Goal: Contribute content: Add original content to the website for others to see

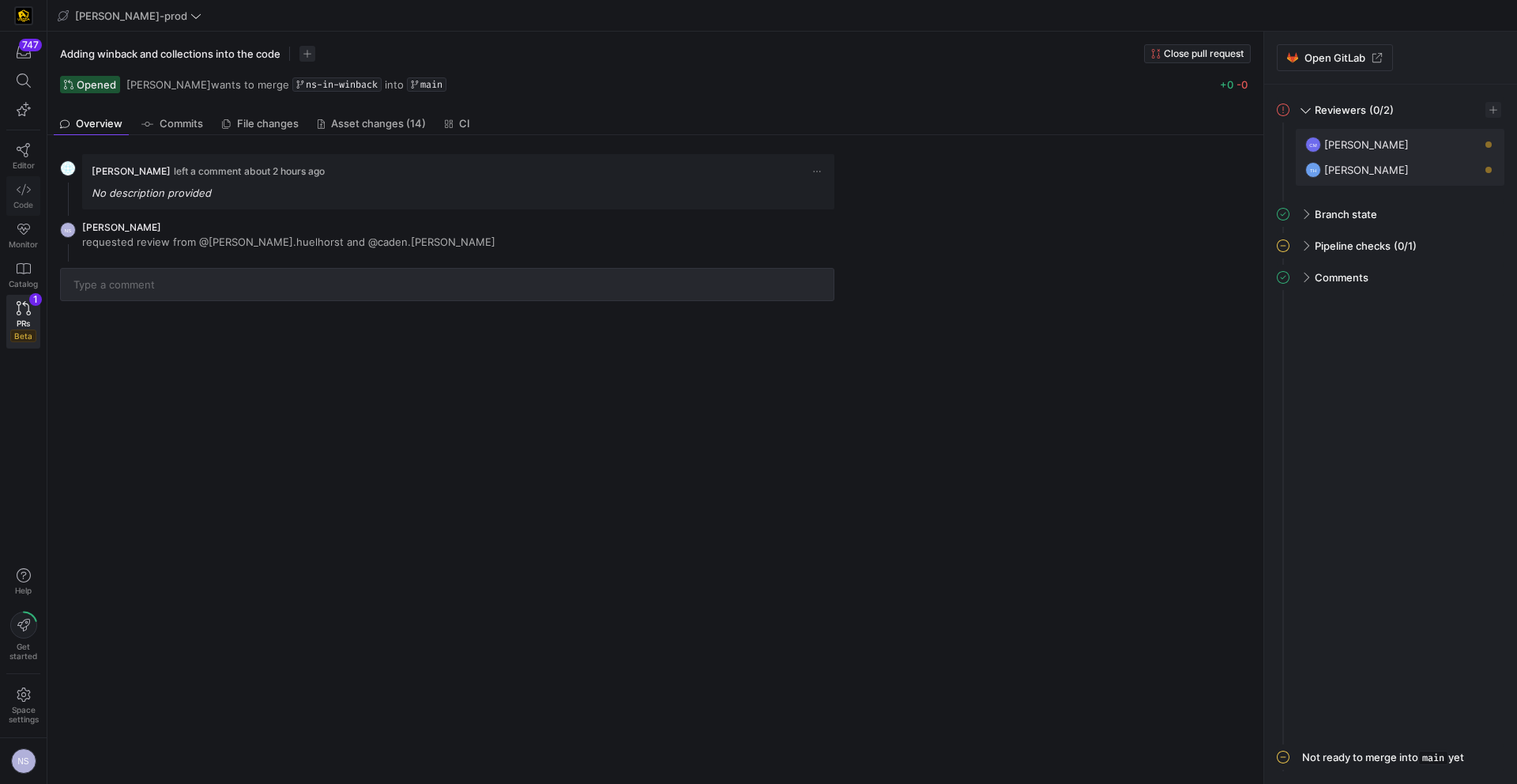
click at [12, 198] on link "Code" at bounding box center [23, 196] width 34 height 40
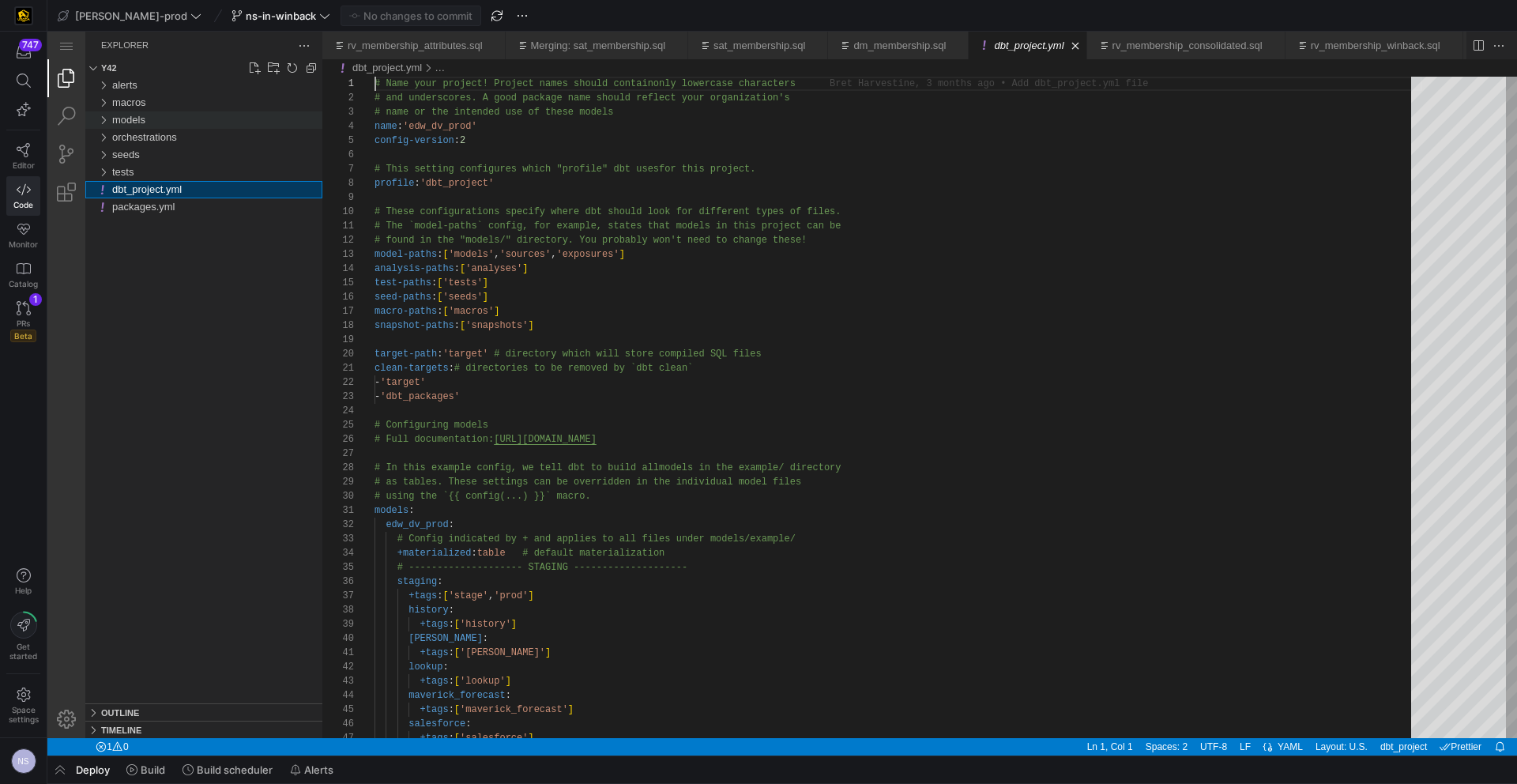
click at [158, 115] on div "models" at bounding box center [217, 120] width 210 height 18
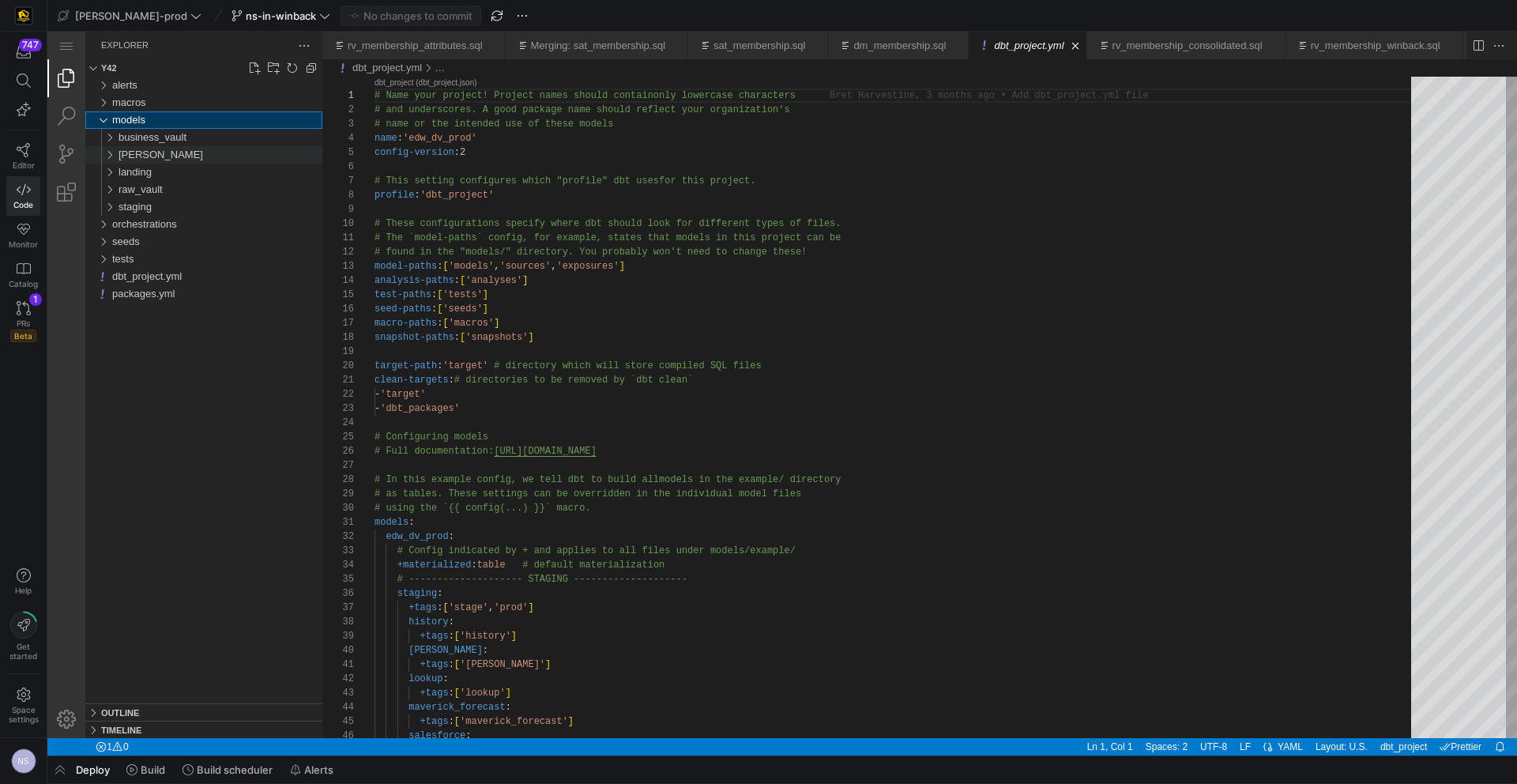
click at [152, 153] on div "[PERSON_NAME]" at bounding box center [220, 155] width 204 height 18
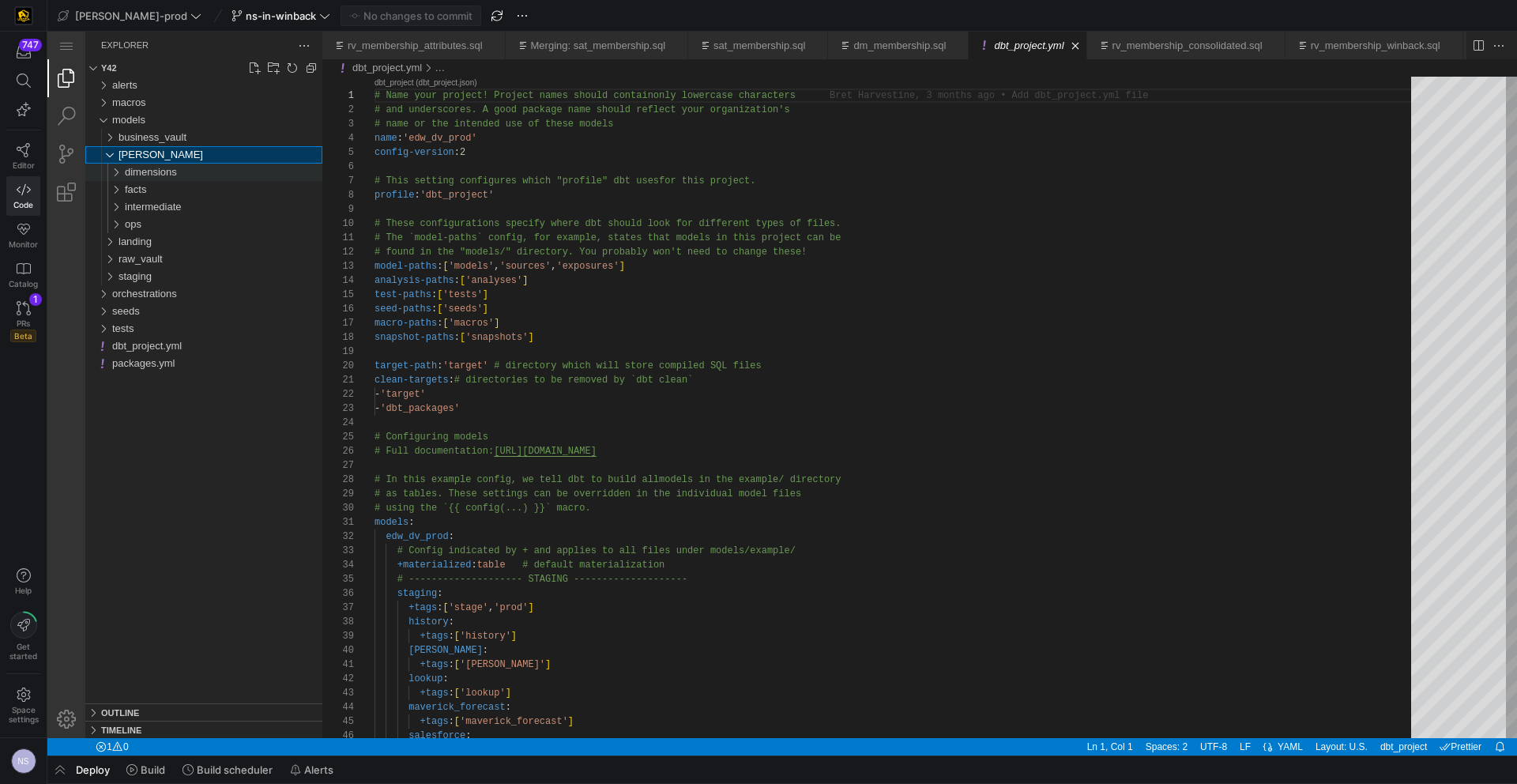
click at [155, 175] on span "dimensions" at bounding box center [151, 171] width 52 height 11
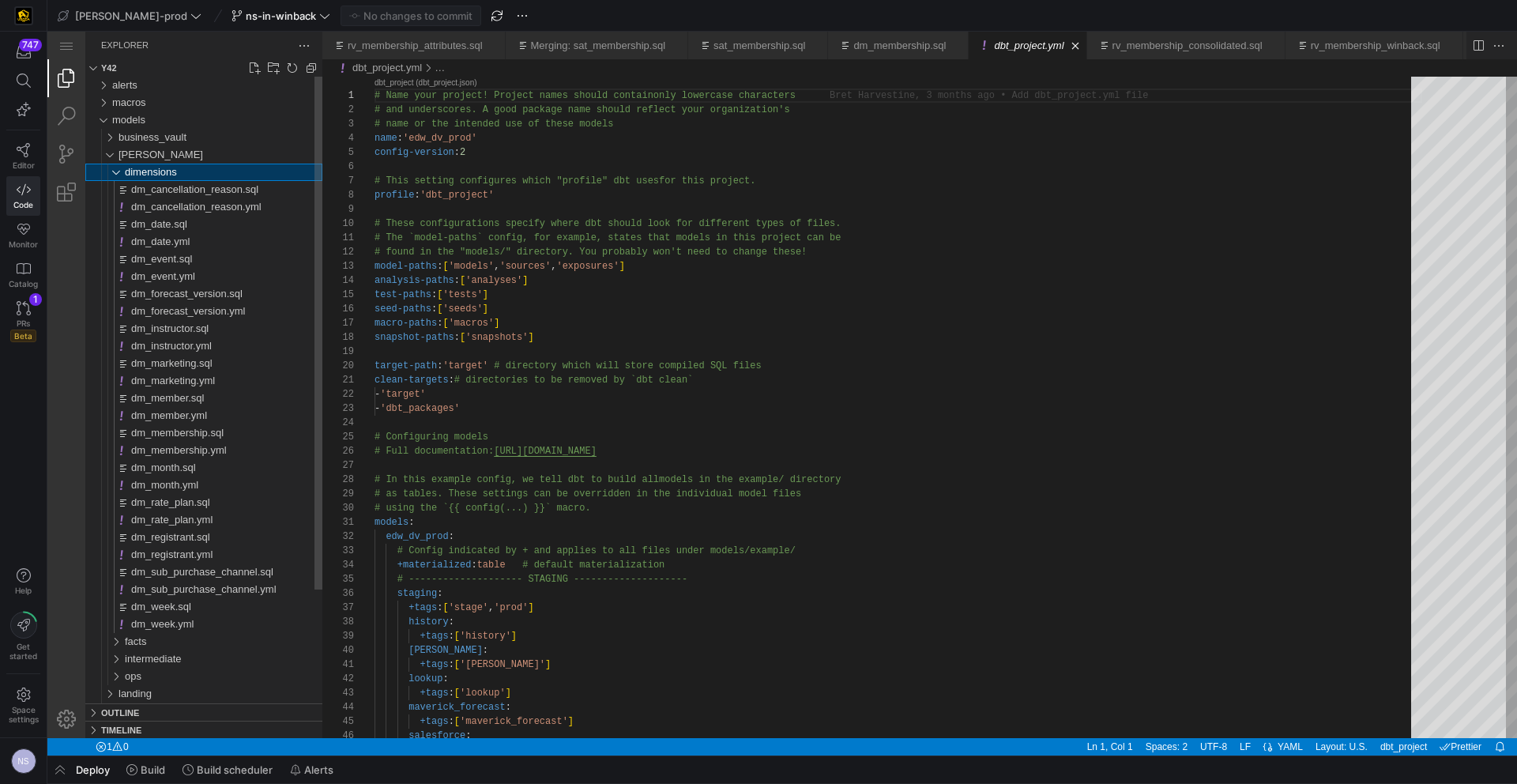
click at [147, 169] on span "dimensions" at bounding box center [151, 171] width 52 height 11
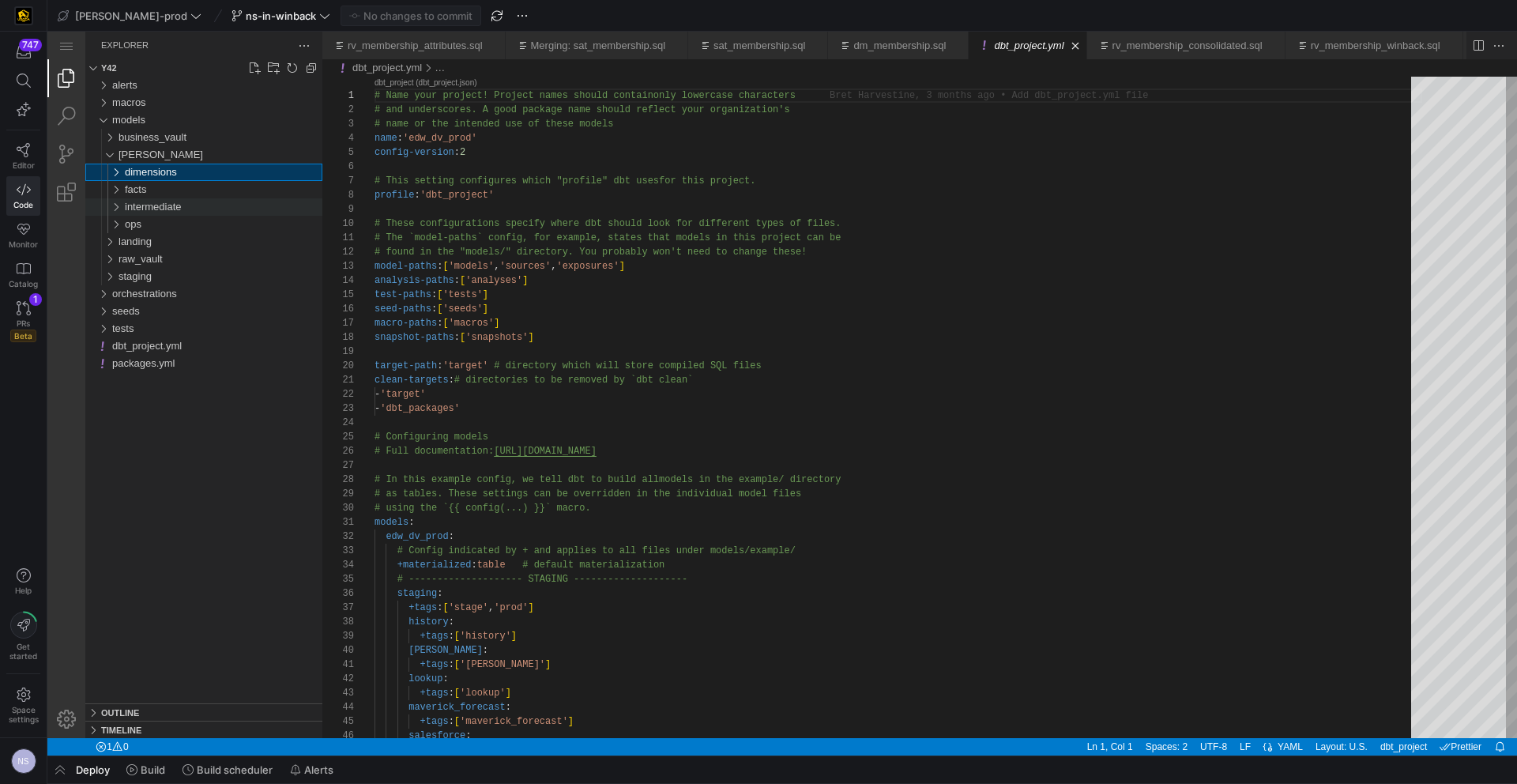
click at [149, 201] on span "intermediate" at bounding box center [153, 206] width 57 height 11
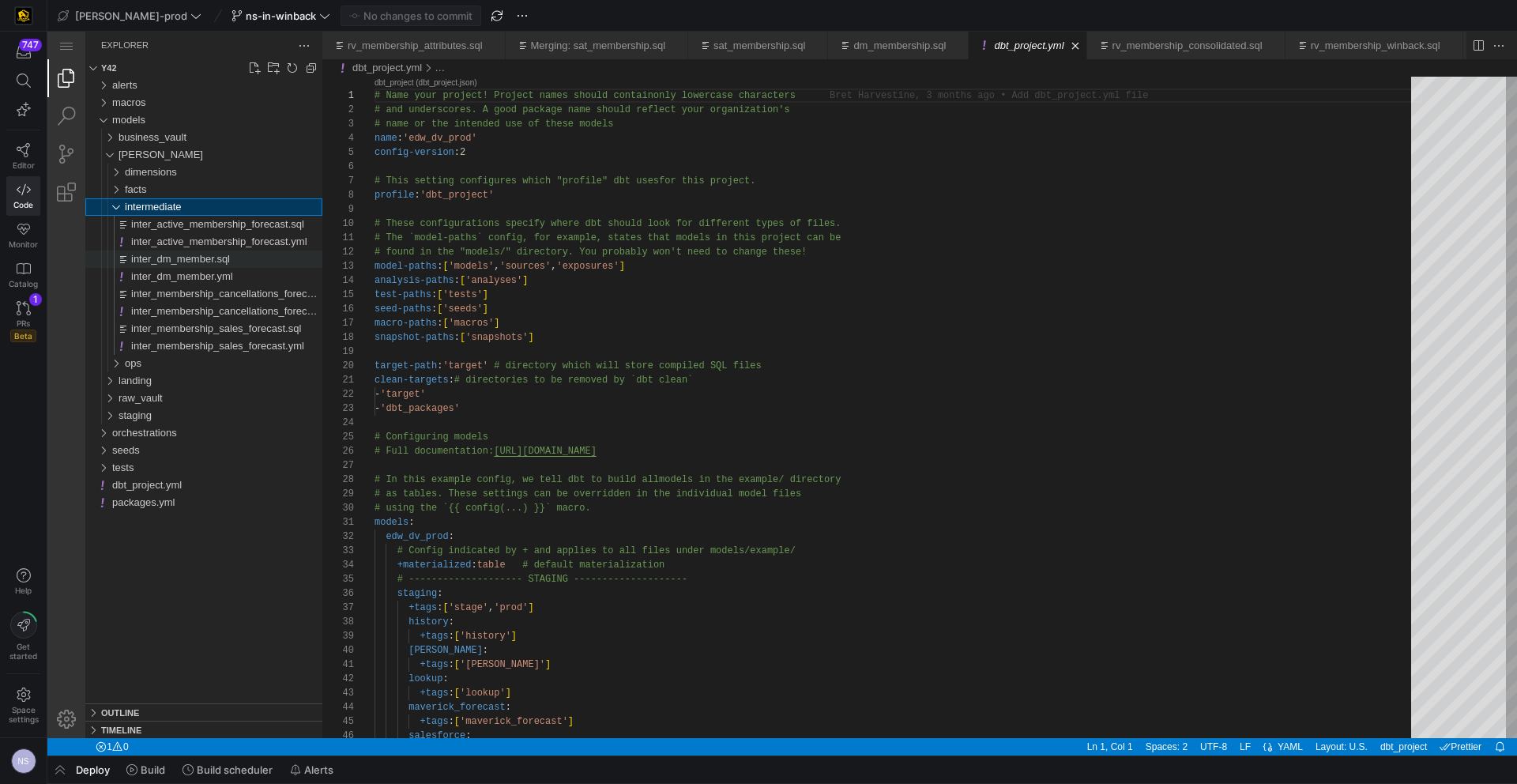
click at [230, 256] on span "inter_dm_member.sql" at bounding box center [181, 258] width 99 height 11
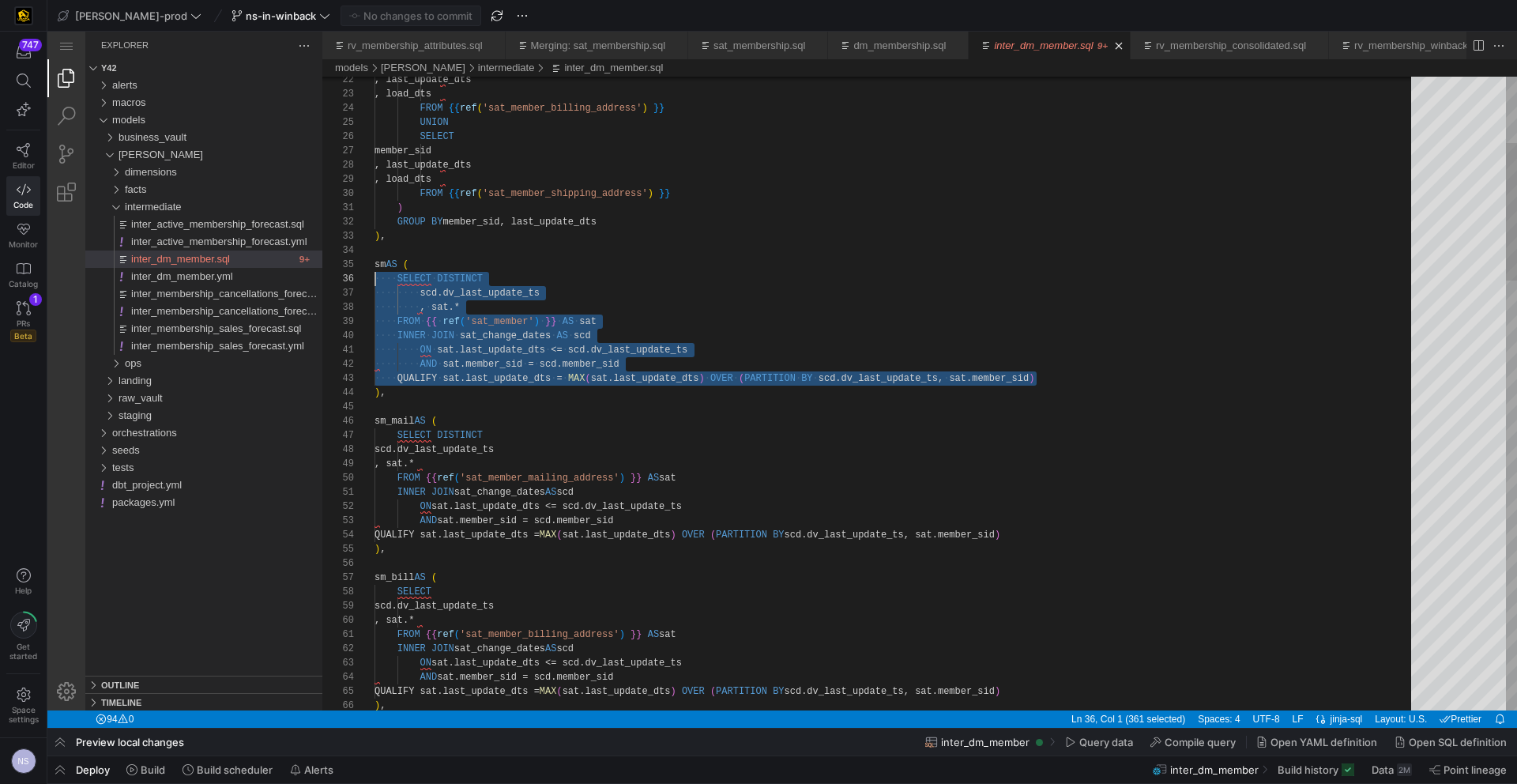
scroll to position [71, 0]
drag, startPoint x: 1046, startPoint y: 378, endPoint x: 227, endPoint y: 282, distance: 824.6
type textarea ") GROUP BY member_sid, last_update_dts ), sm AS ( SELECT DISTINCT scd.dv_last_u…"
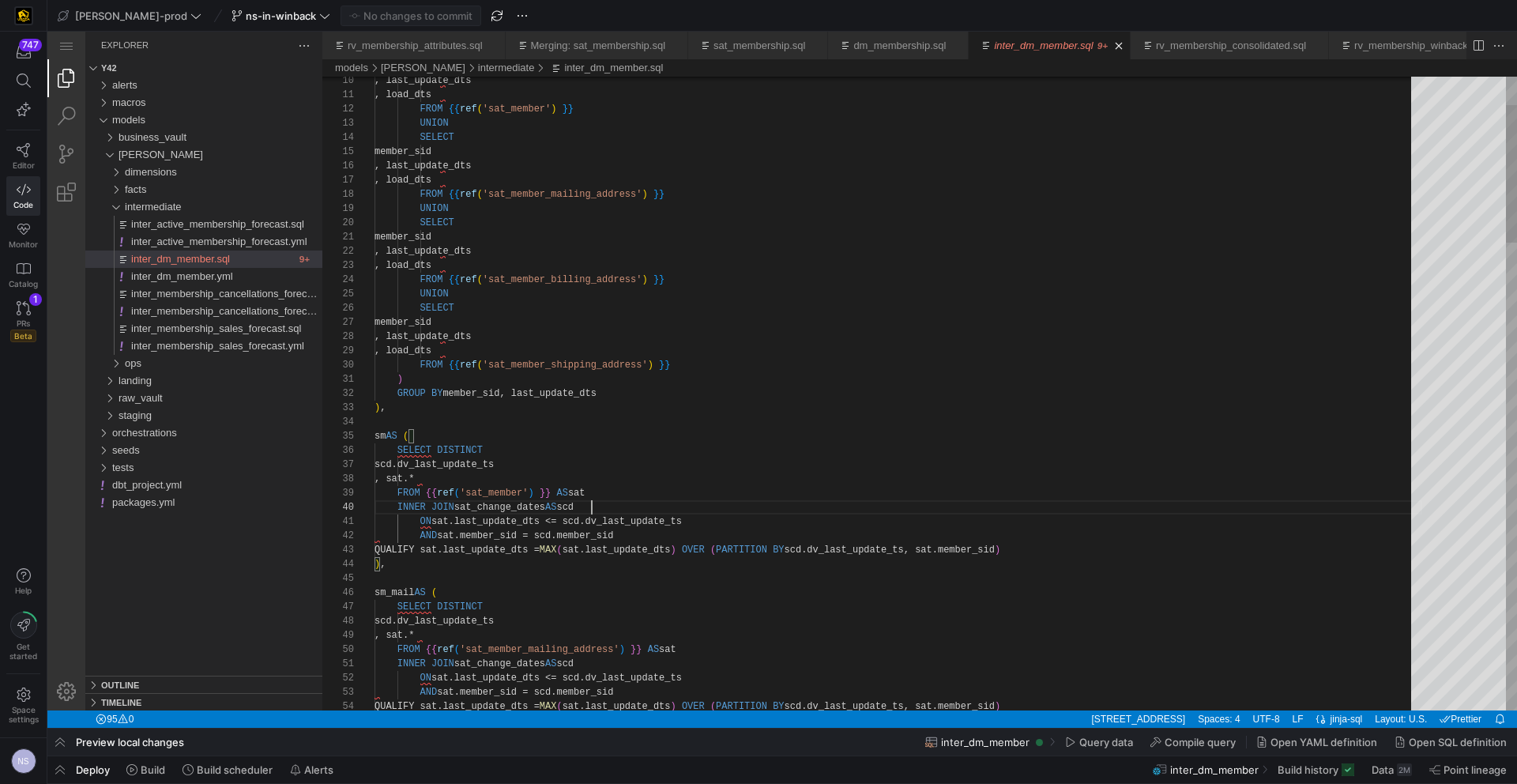
scroll to position [128, 217]
